Goal: Transaction & Acquisition: Obtain resource

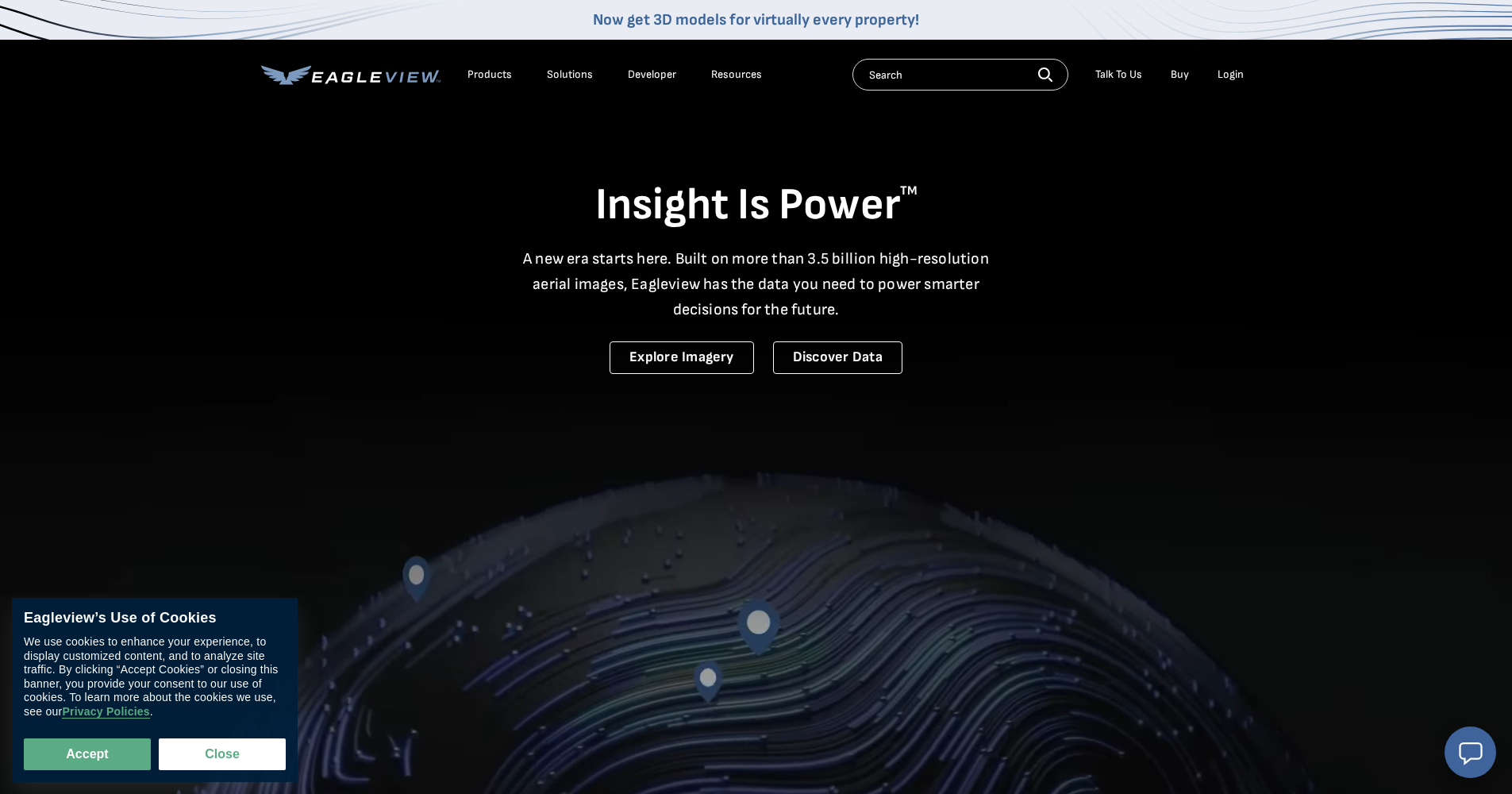
click at [1229, 75] on div "Login" at bounding box center [1230, 75] width 26 height 14
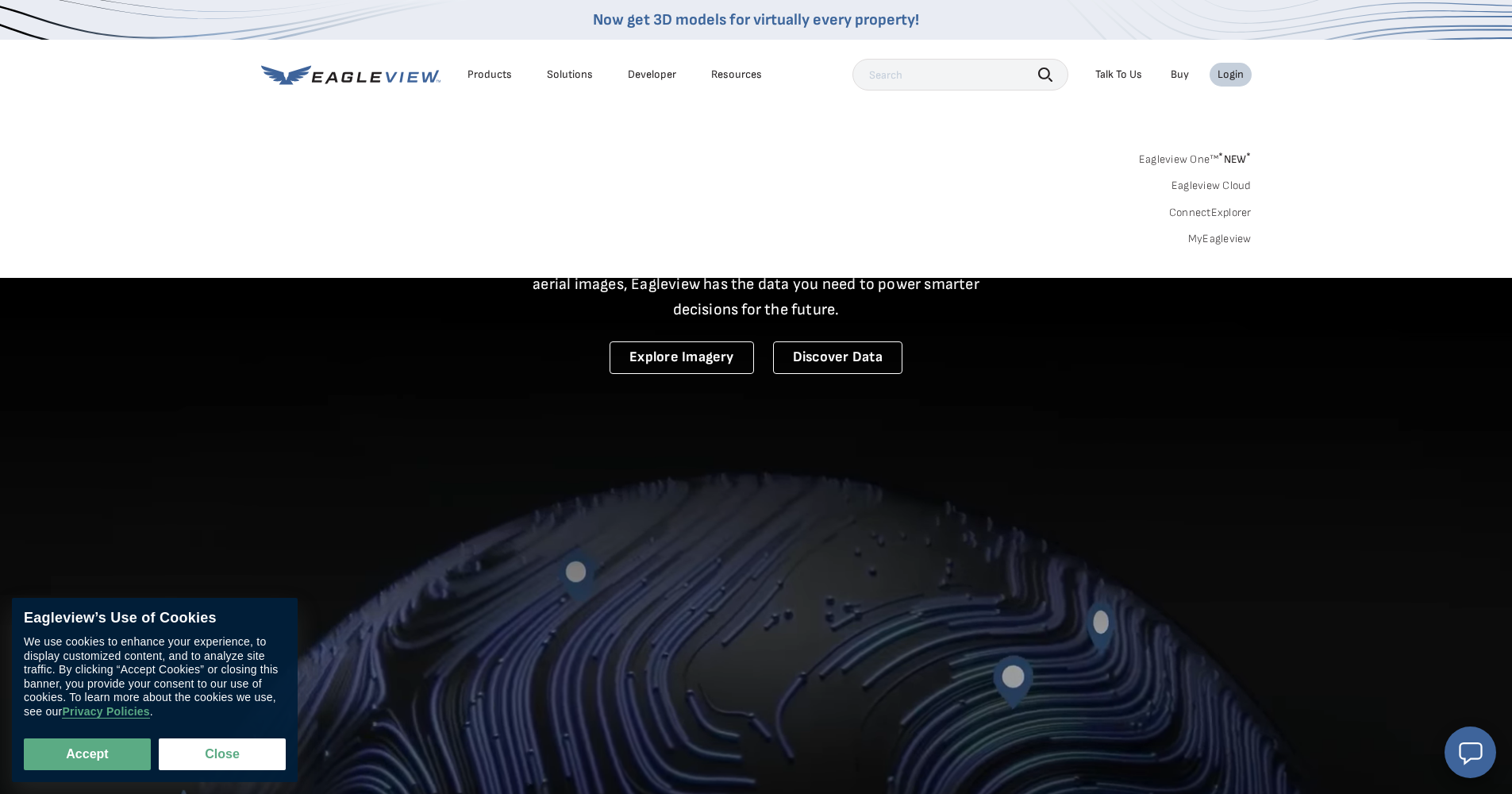
click at [1235, 79] on div "Login" at bounding box center [1230, 75] width 26 height 14
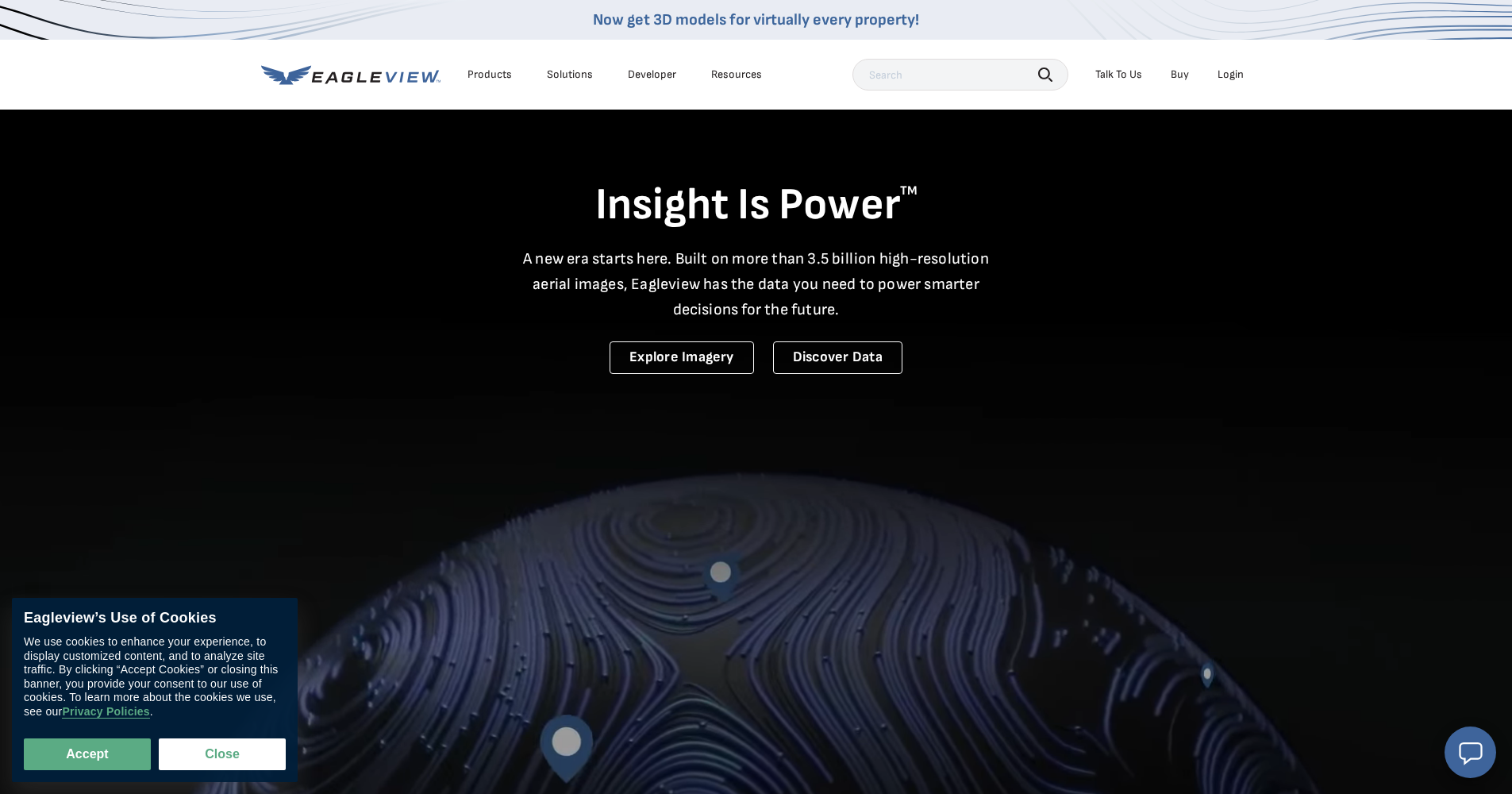
click at [1235, 79] on div "Login" at bounding box center [1230, 75] width 26 height 14
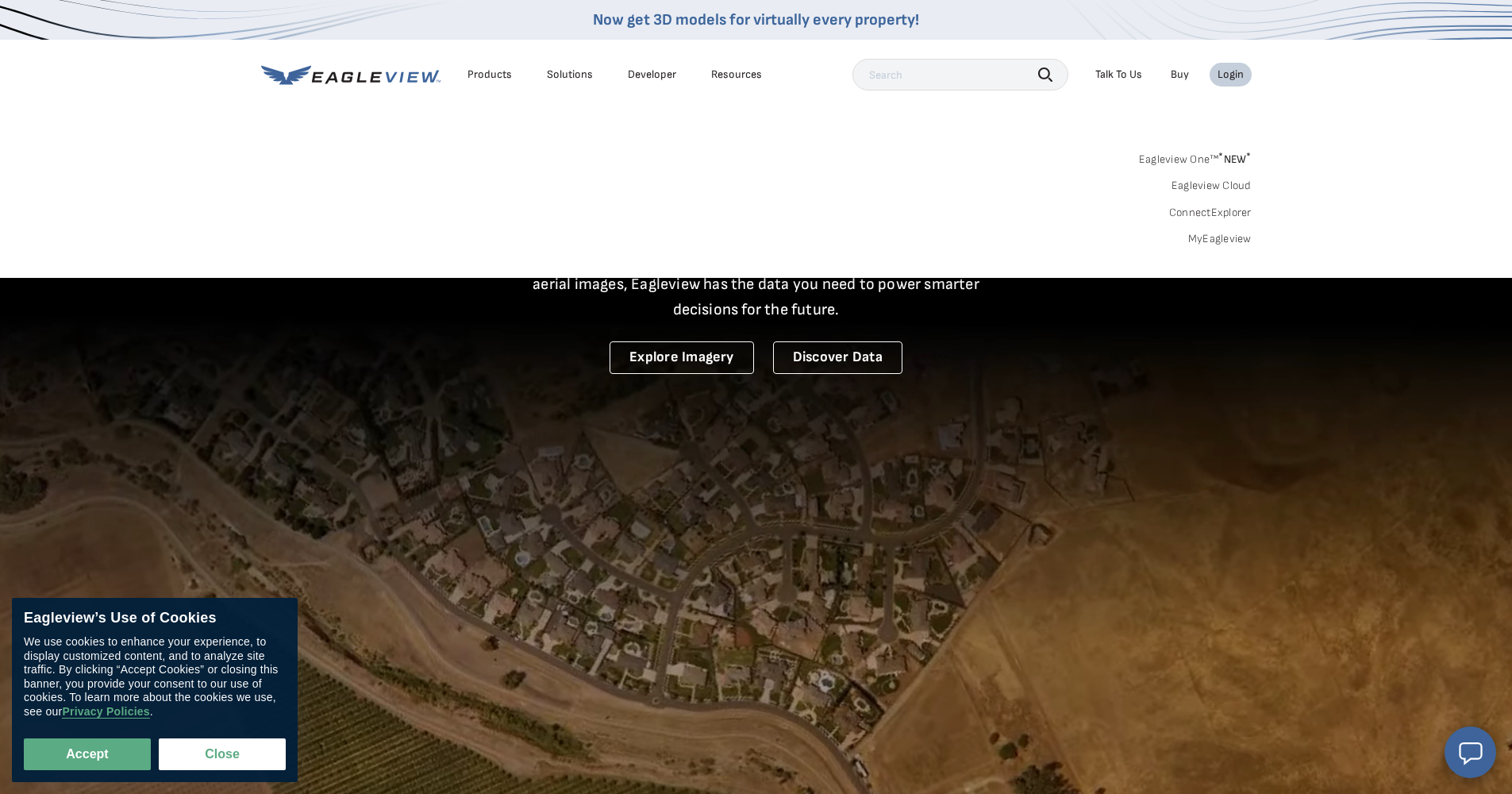
click at [1230, 78] on div "Login" at bounding box center [1230, 75] width 26 height 14
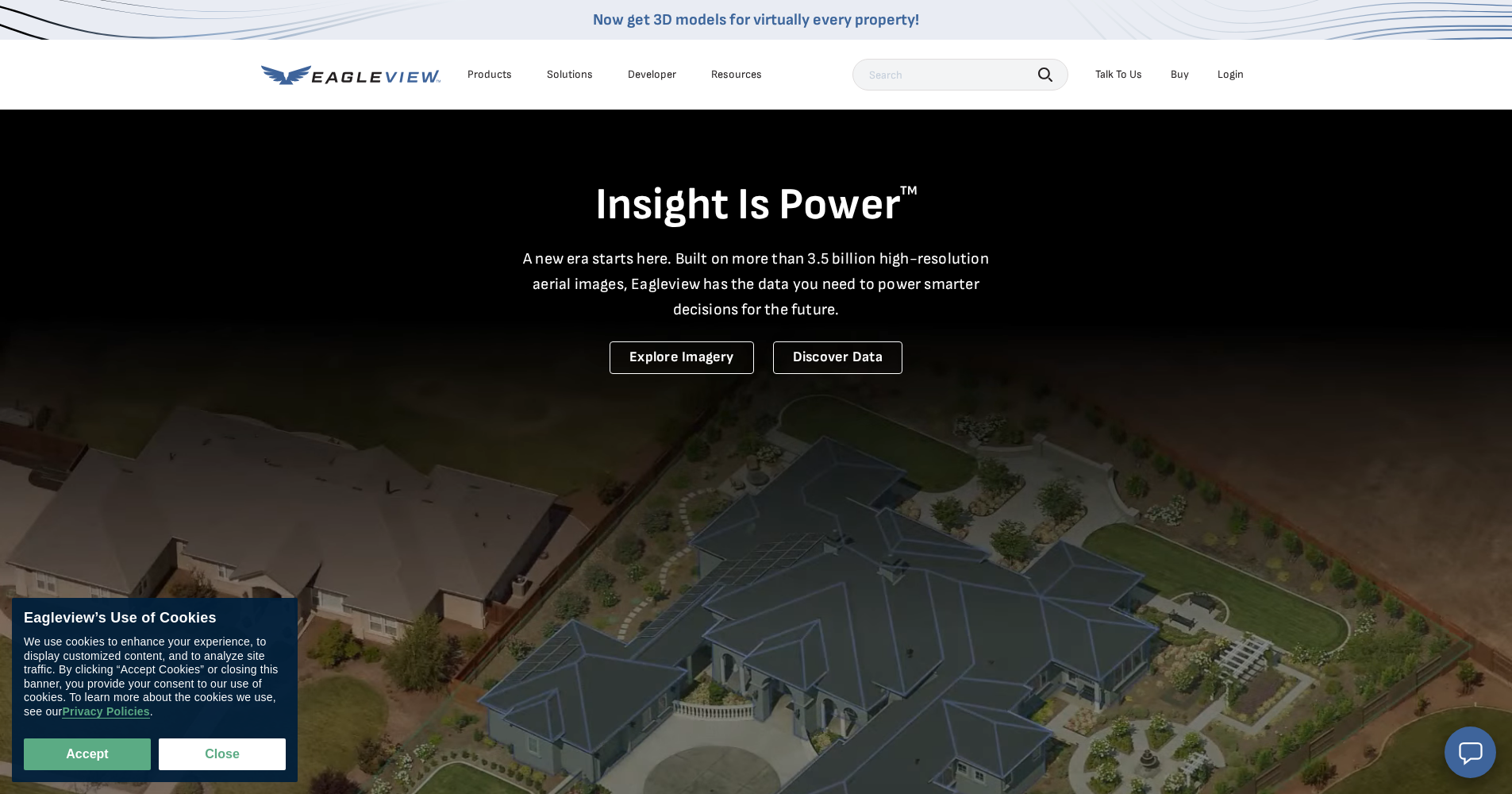
click at [1229, 78] on div "Login" at bounding box center [1230, 75] width 26 height 14
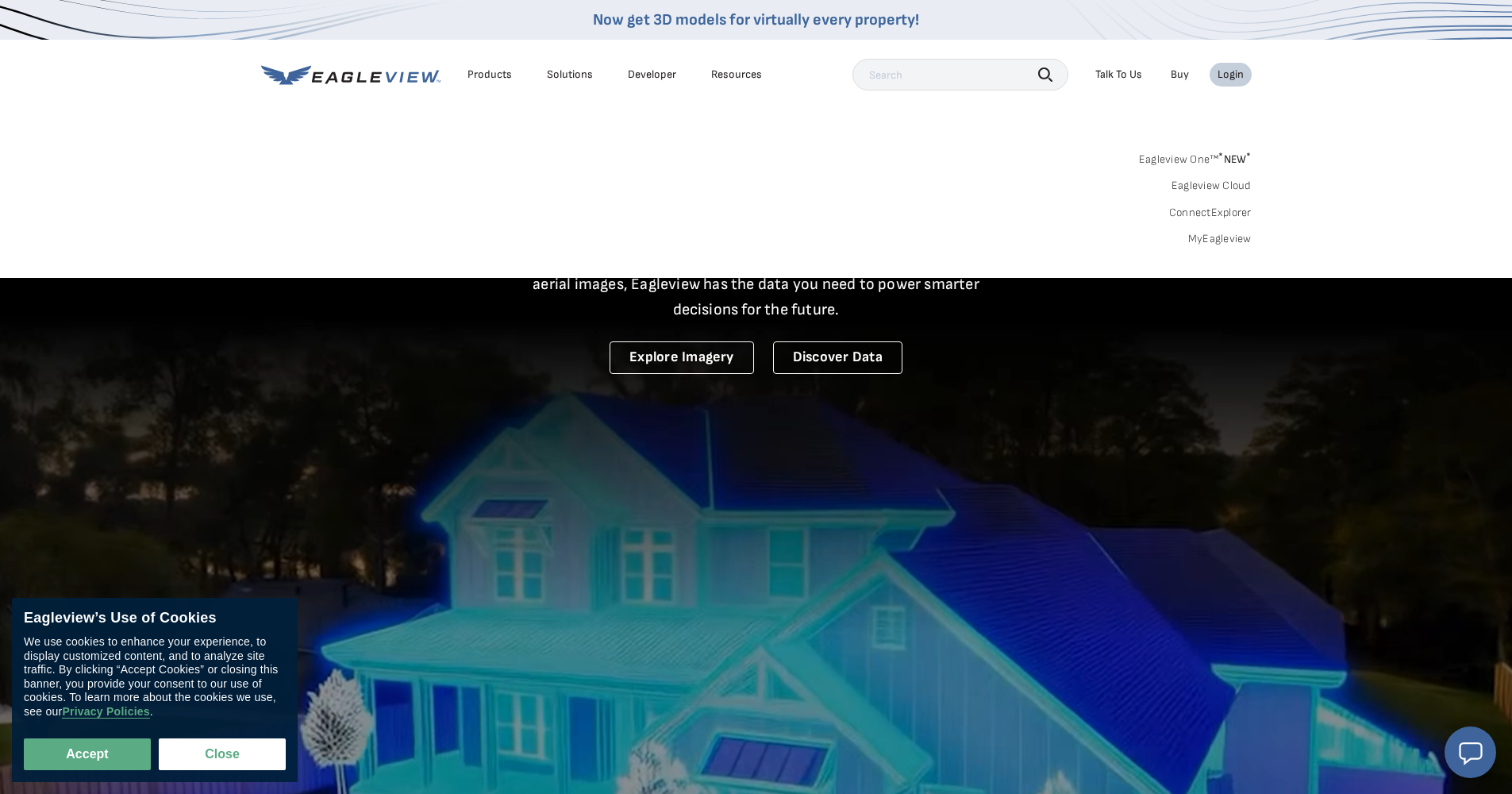
click at [1214, 237] on link "MyEagleview" at bounding box center [1220, 239] width 63 height 14
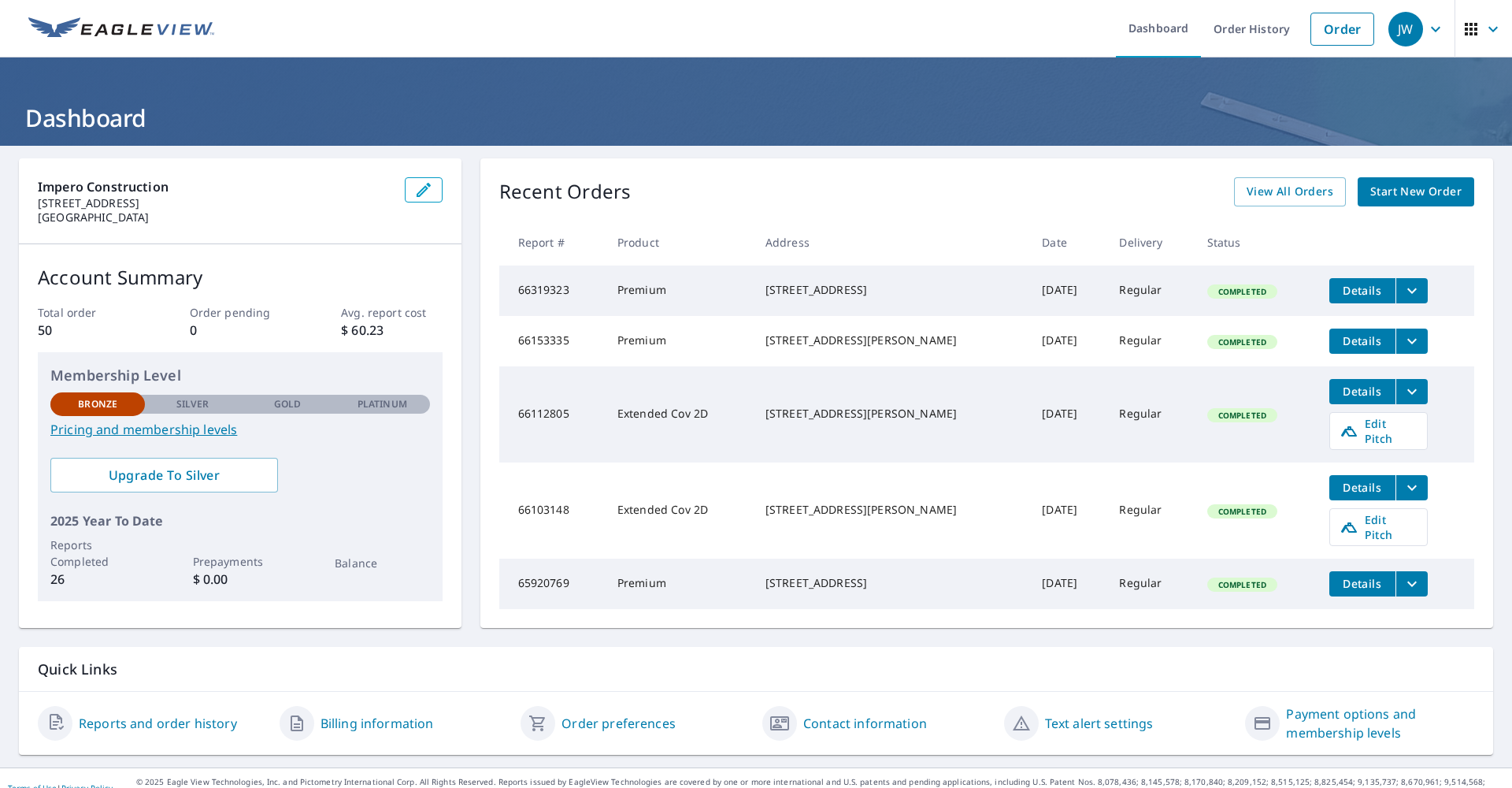
click at [971, 193] on div "Recent Orders View All Orders Start New Order" at bounding box center [987, 191] width 975 height 29
click at [1345, 24] on link "Order" at bounding box center [1342, 29] width 64 height 33
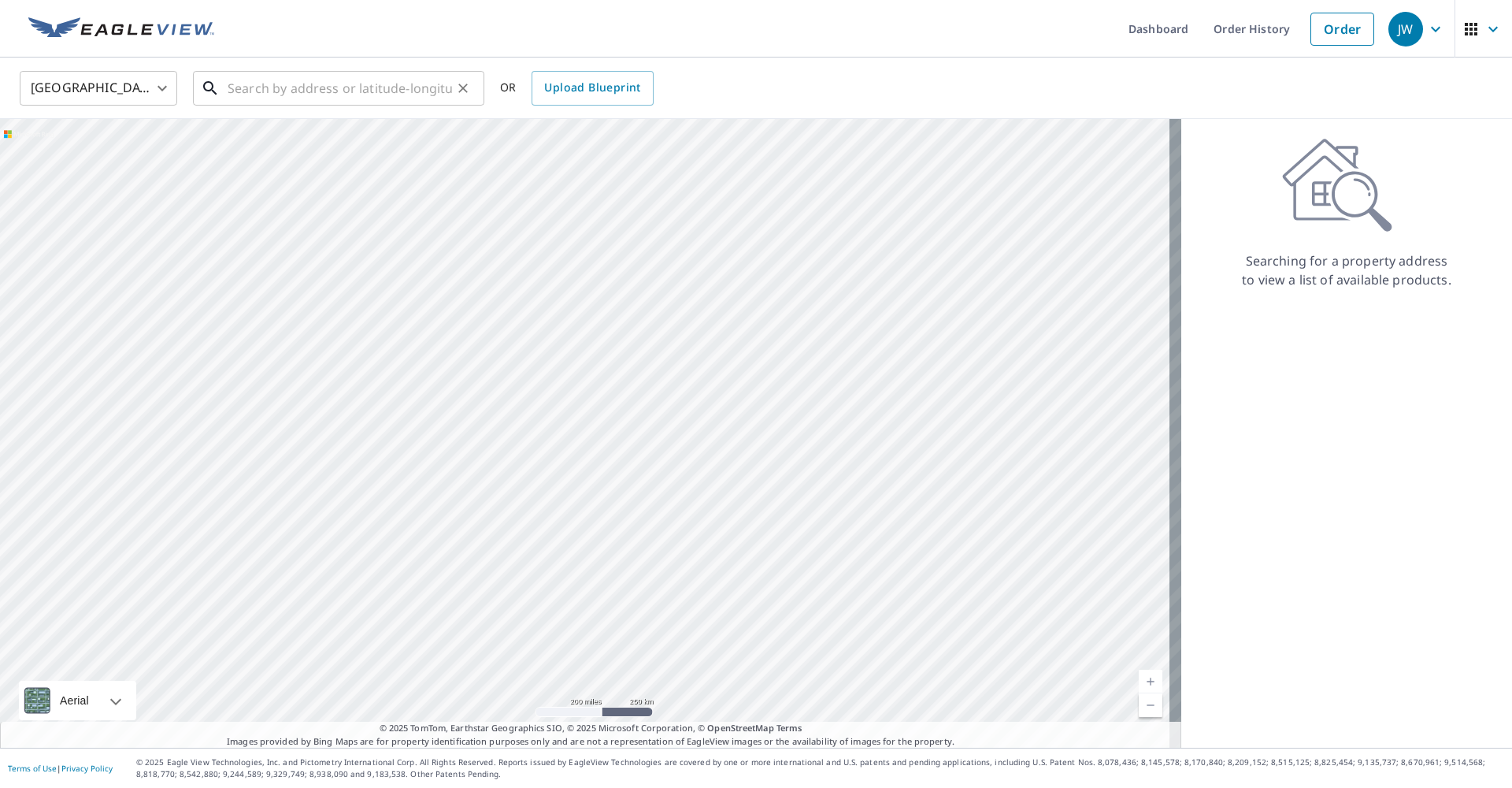
click at [335, 90] on input "text" at bounding box center [340, 88] width 224 height 44
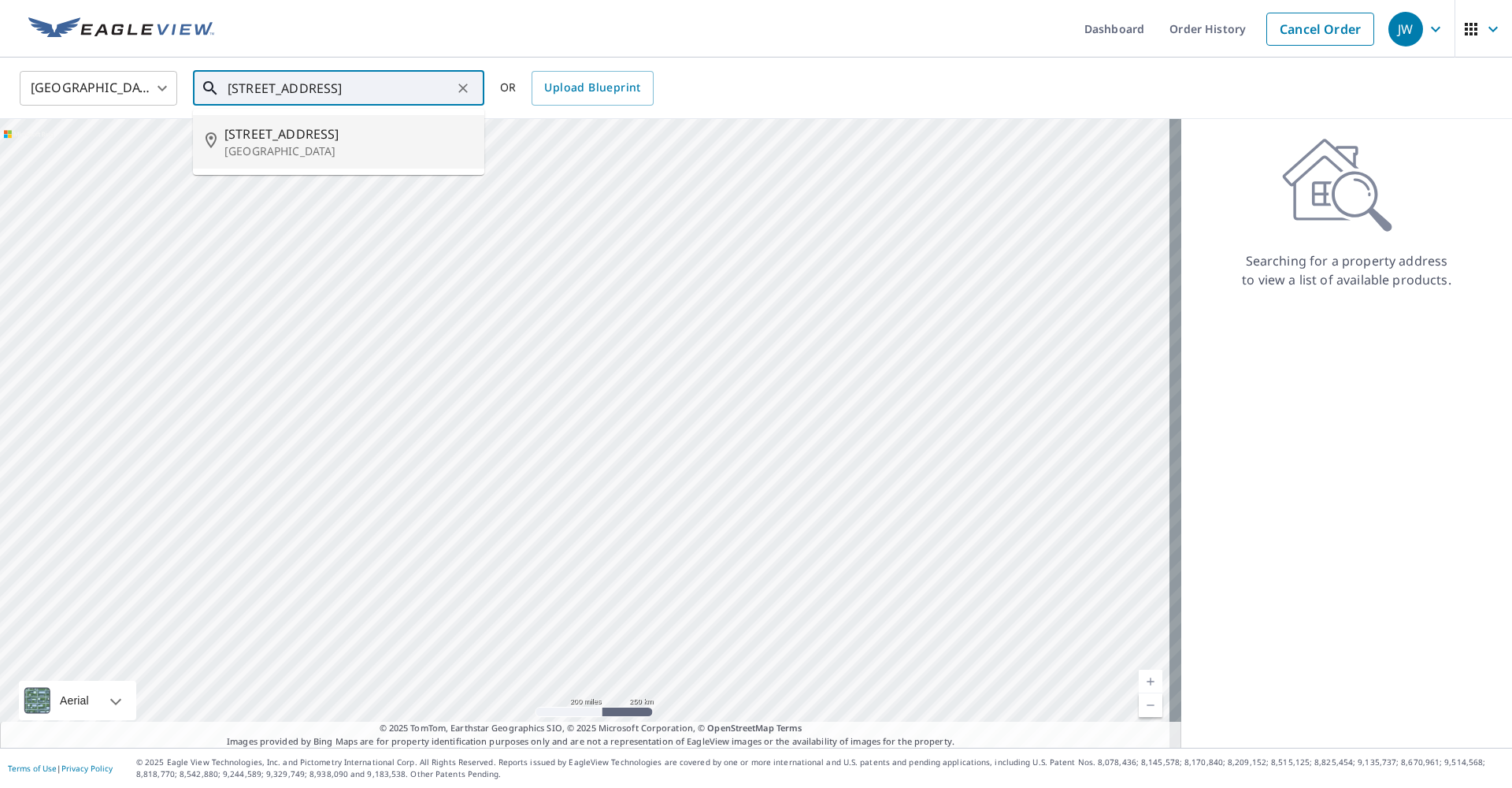
click at [330, 146] on p "Belton, TX 76513" at bounding box center [348, 151] width 247 height 16
type input "4482 Blue Ridge Dr Belton, TX 76513"
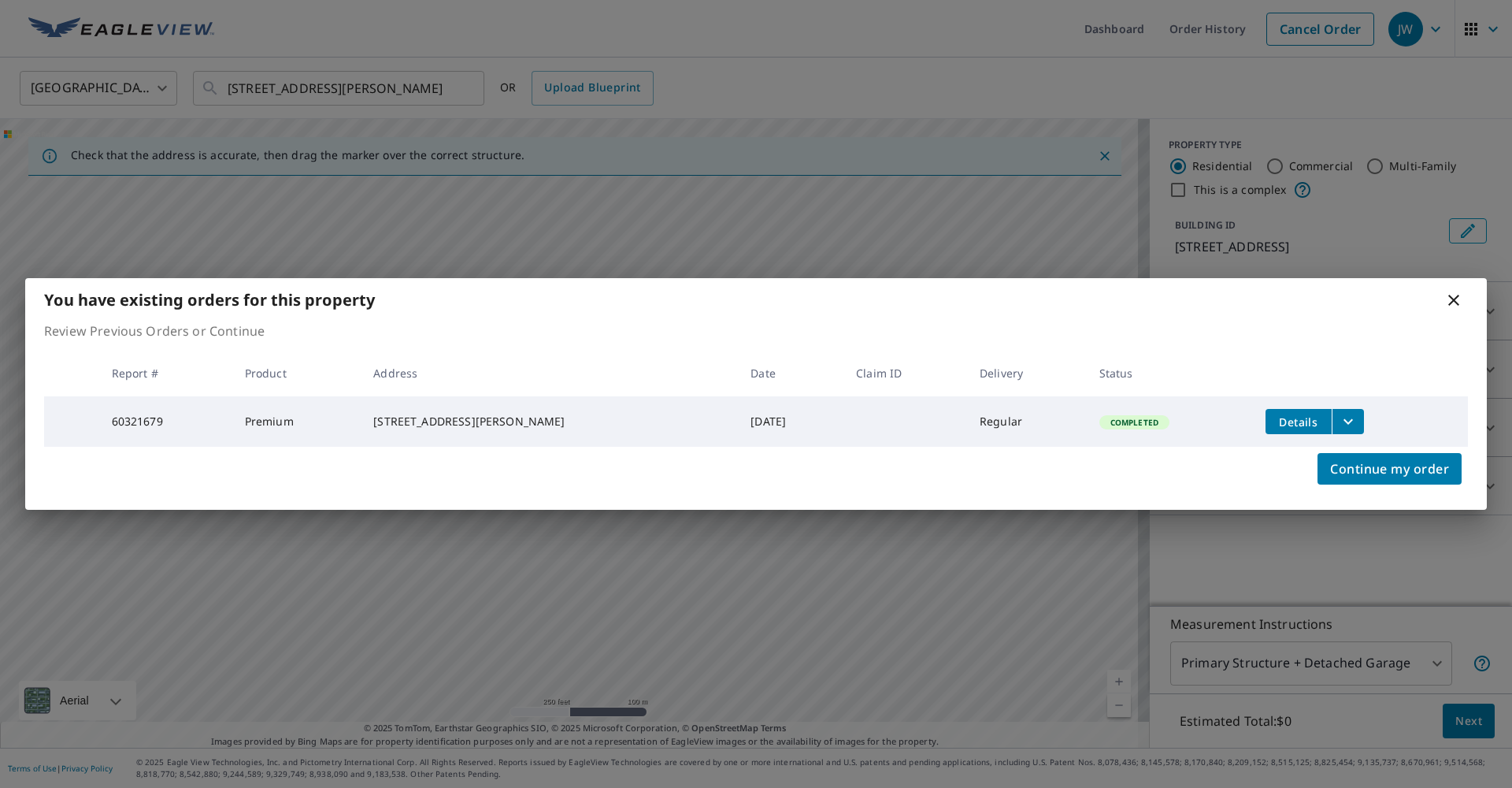
click at [1185, 429] on td "Completed" at bounding box center [1170, 422] width 166 height 51
click at [1339, 418] on icon "filesDropdownBtn-60321679" at bounding box center [1349, 422] width 19 height 19
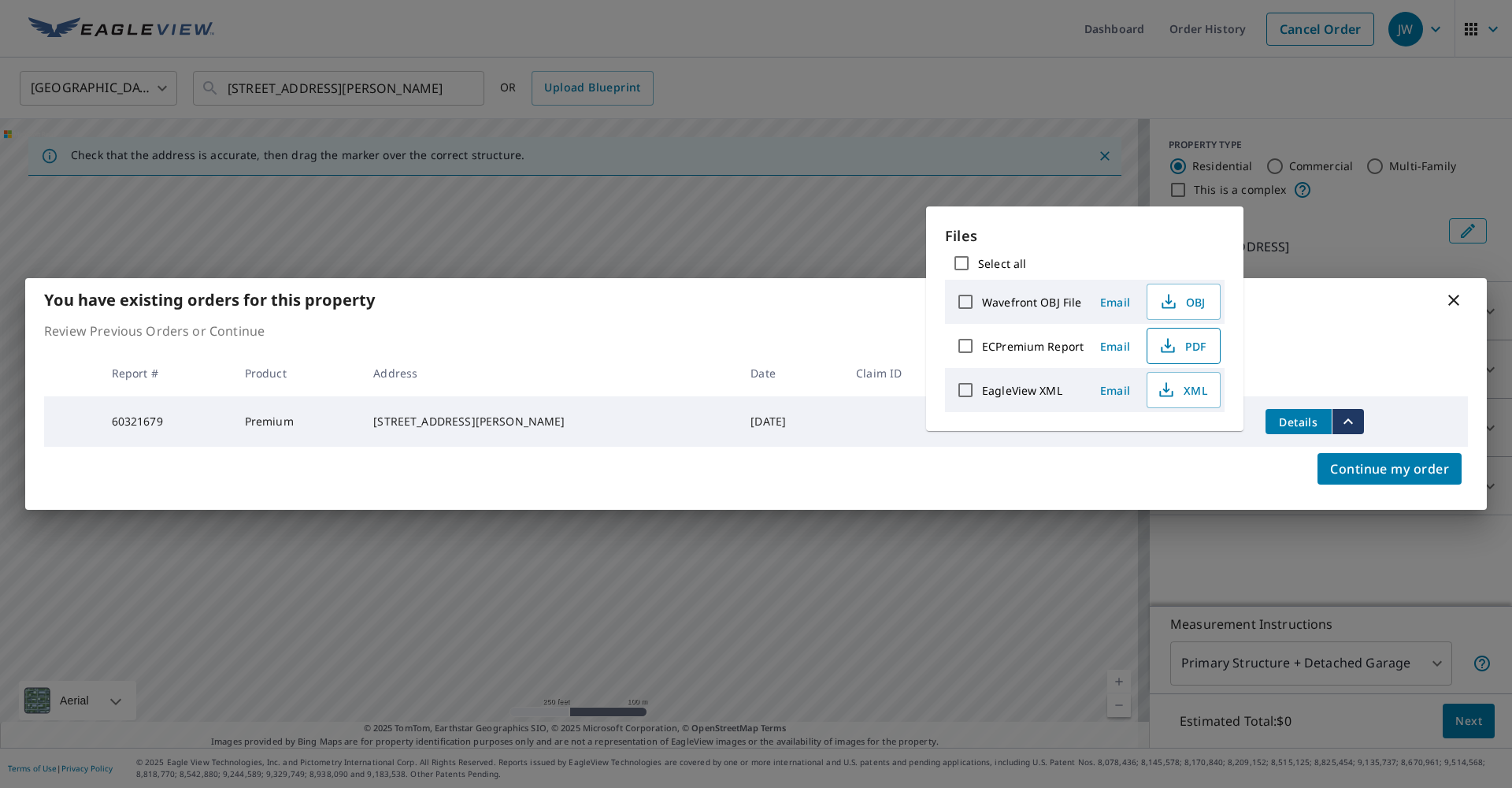
click at [1172, 345] on icon "button" at bounding box center [1168, 346] width 19 height 19
